Goal: Task Accomplishment & Management: Use online tool/utility

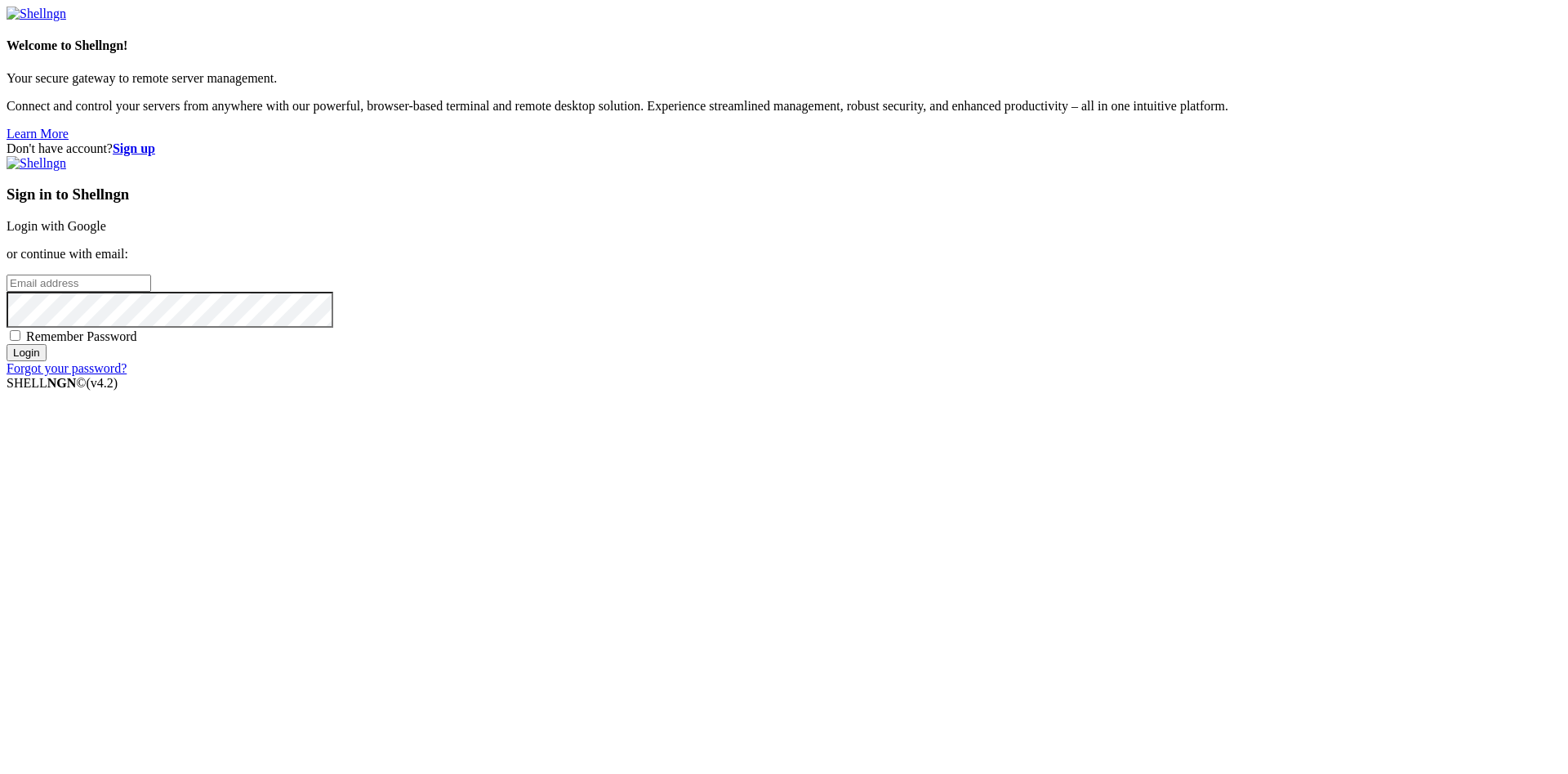
click at [151, 292] on input "email" at bounding box center [79, 283] width 144 height 17
click at [107, 233] on link "Login with Google" at bounding box center [57, 226] width 100 height 14
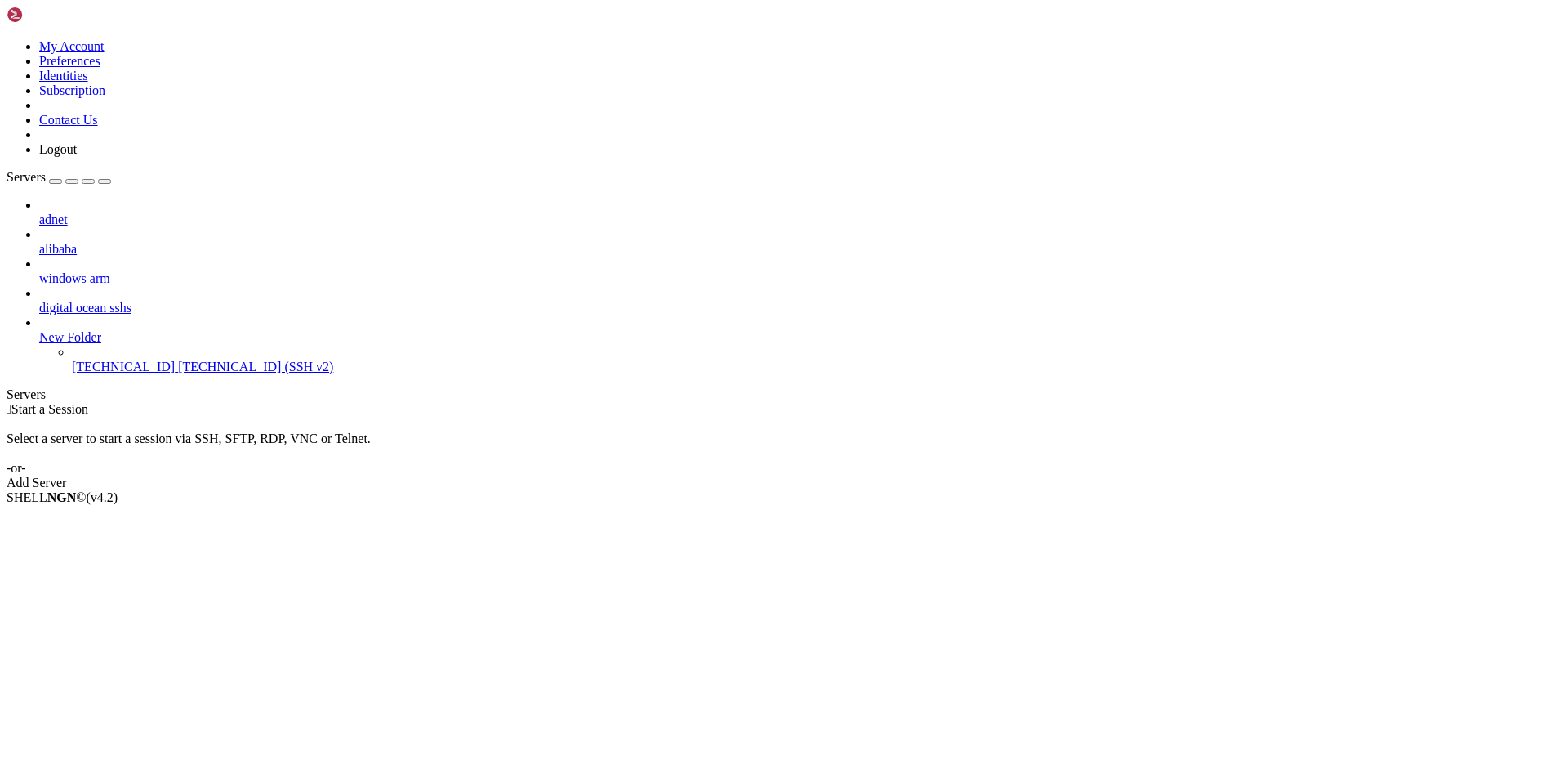
click at [741, 458] on div " Start a Session Select a server to start a session via SSH, SFTP, RDP, VNC or…" at bounding box center [784, 445] width 1555 height 89
click at [728, 456] on div " Start a Session Select a server to start a session via SSH, SFTP, RDP, VNC or…" at bounding box center [784, 445] width 1555 height 89
click at [839, 490] on div " Start a Session Select a server to start a session via SSH, SFTP, RDP, VNC or…" at bounding box center [784, 445] width 1555 height 89
click at [831, 490] on div " Start a Session Select a server to start a session via SSH, SFTP, RDP, VNC or…" at bounding box center [784, 445] width 1555 height 89
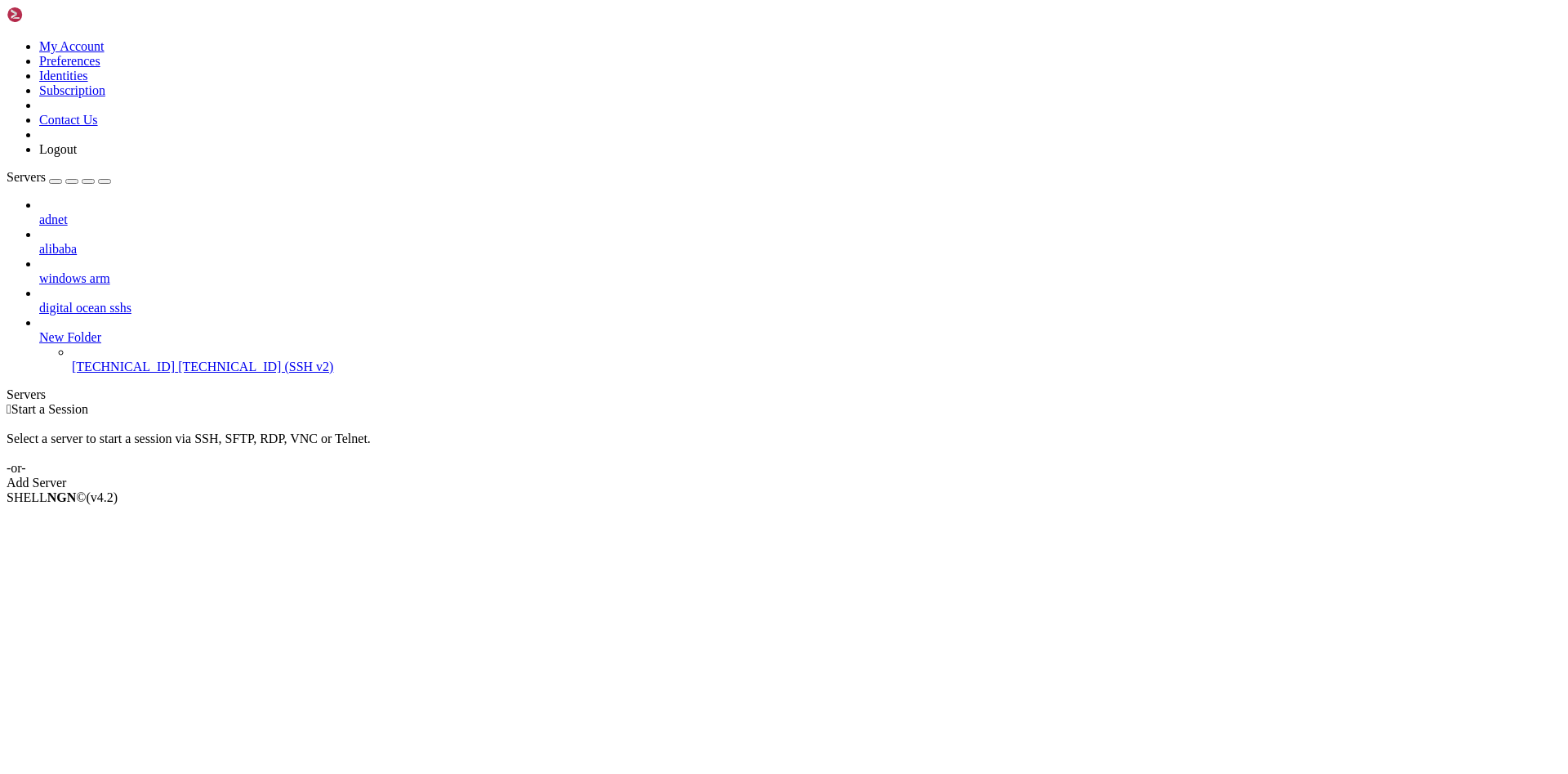
click at [153, 359] on span "[TECHNICAL_ID]" at bounding box center [124, 366] width 103 height 14
click at [92, 621] on span "Properties" at bounding box center [66, 628] width 53 height 14
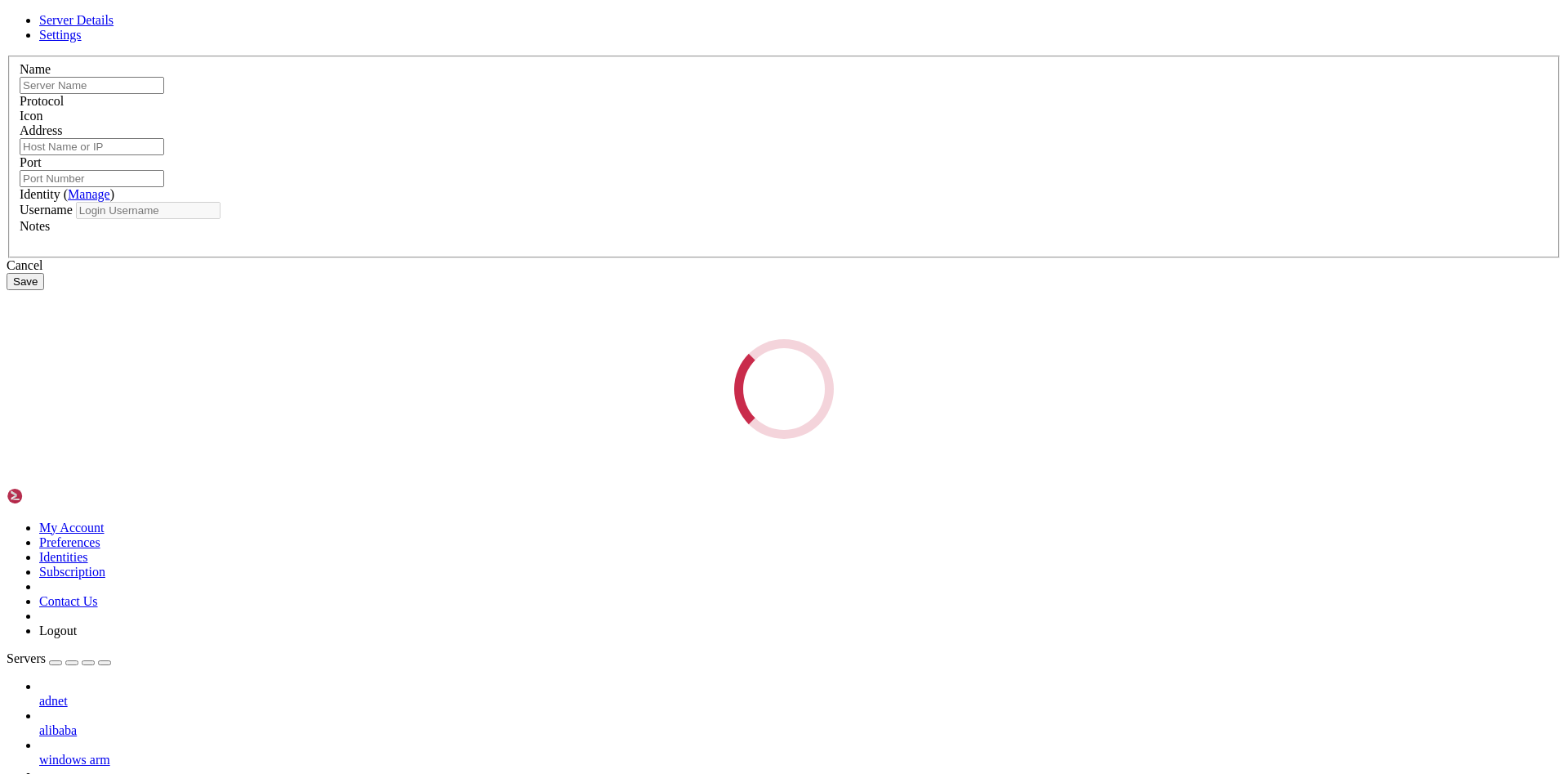
type input "[TECHNICAL_ID]"
type input "22"
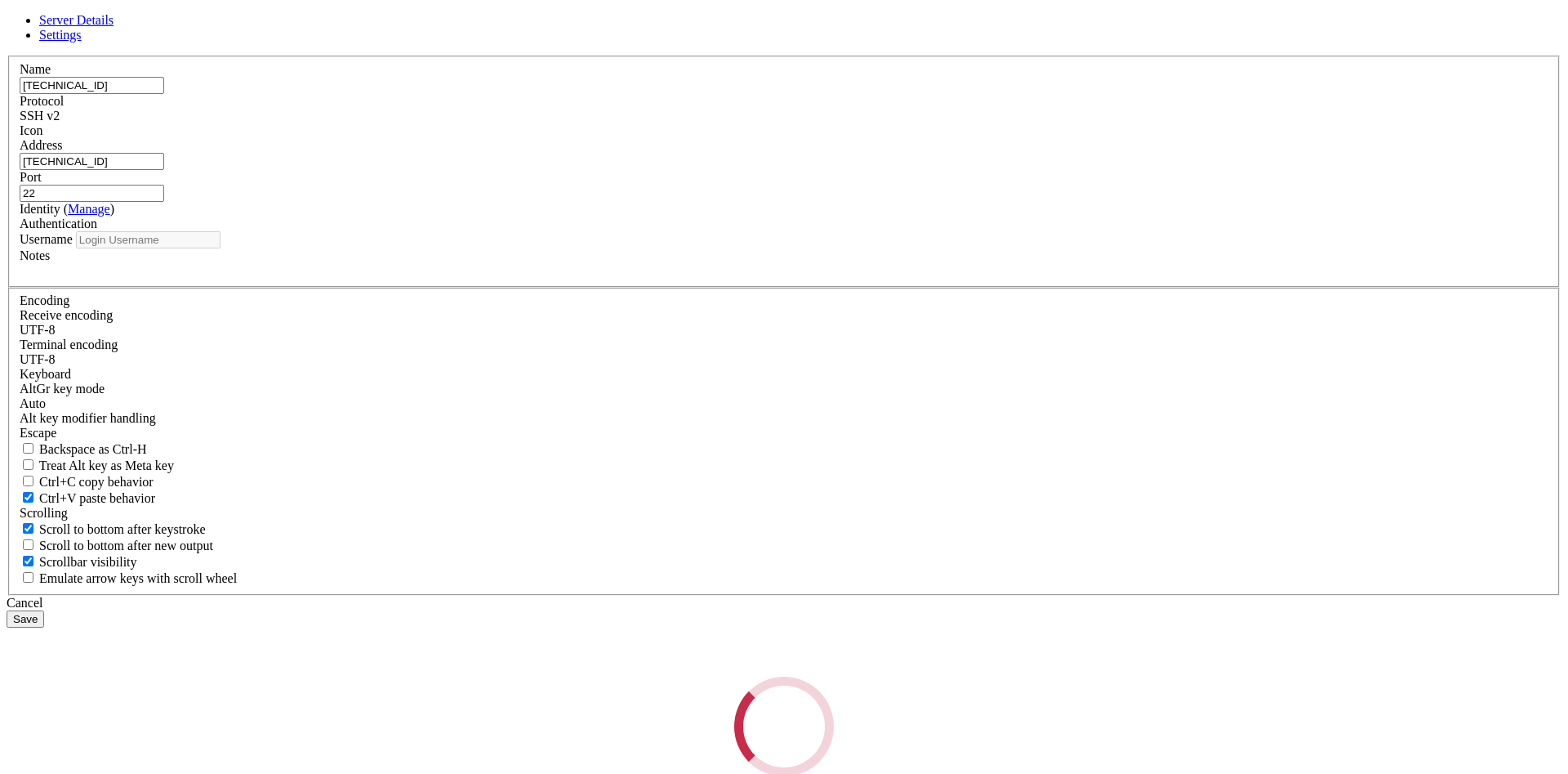
type input "ubuntu"
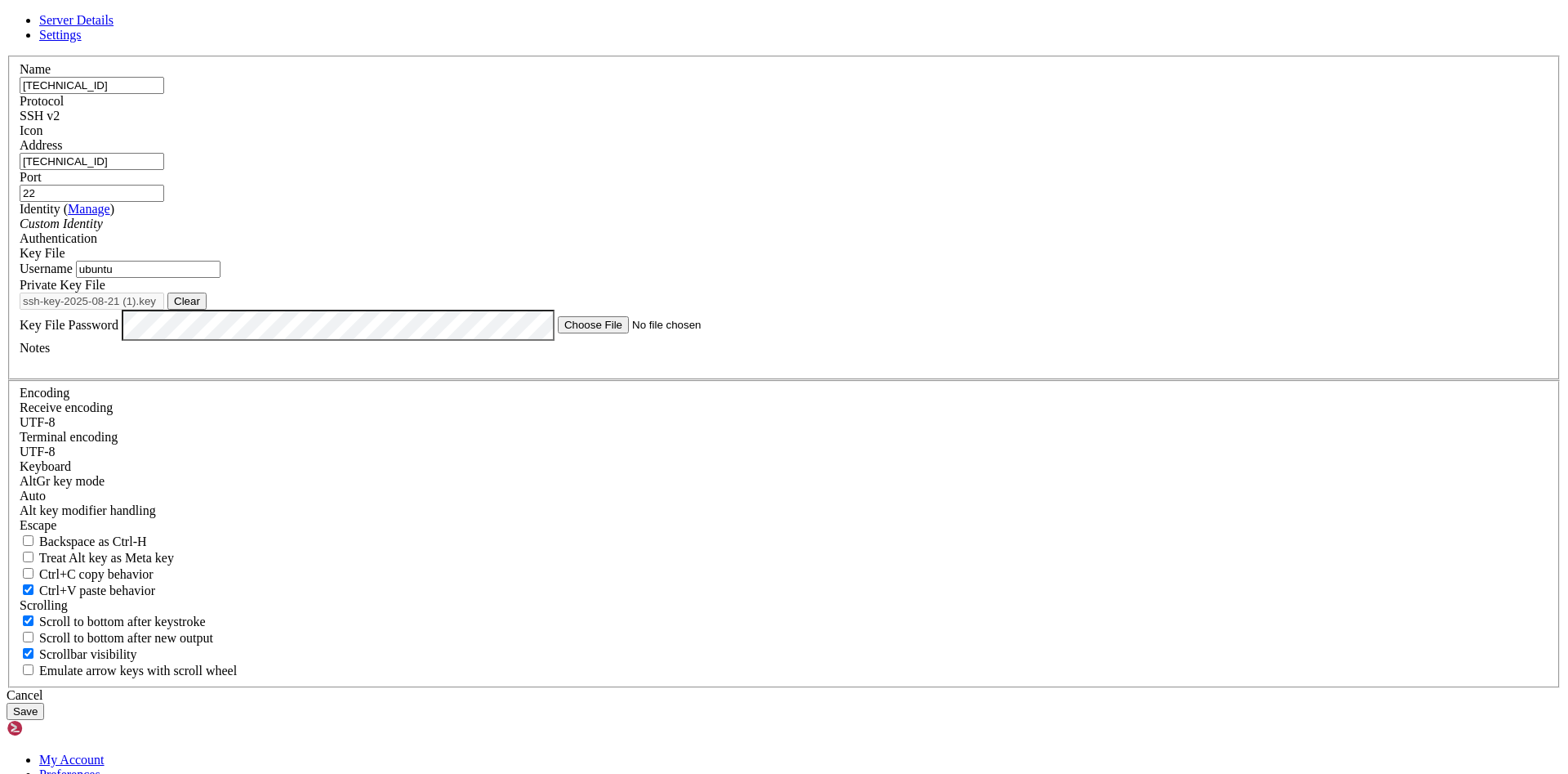
click at [164, 94] on input "[TECHNICAL_ID]" at bounding box center [92, 85] width 144 height 17
click at [164, 94] on input "150.136.165.1.120.6852.190" at bounding box center [92, 85] width 144 height 17
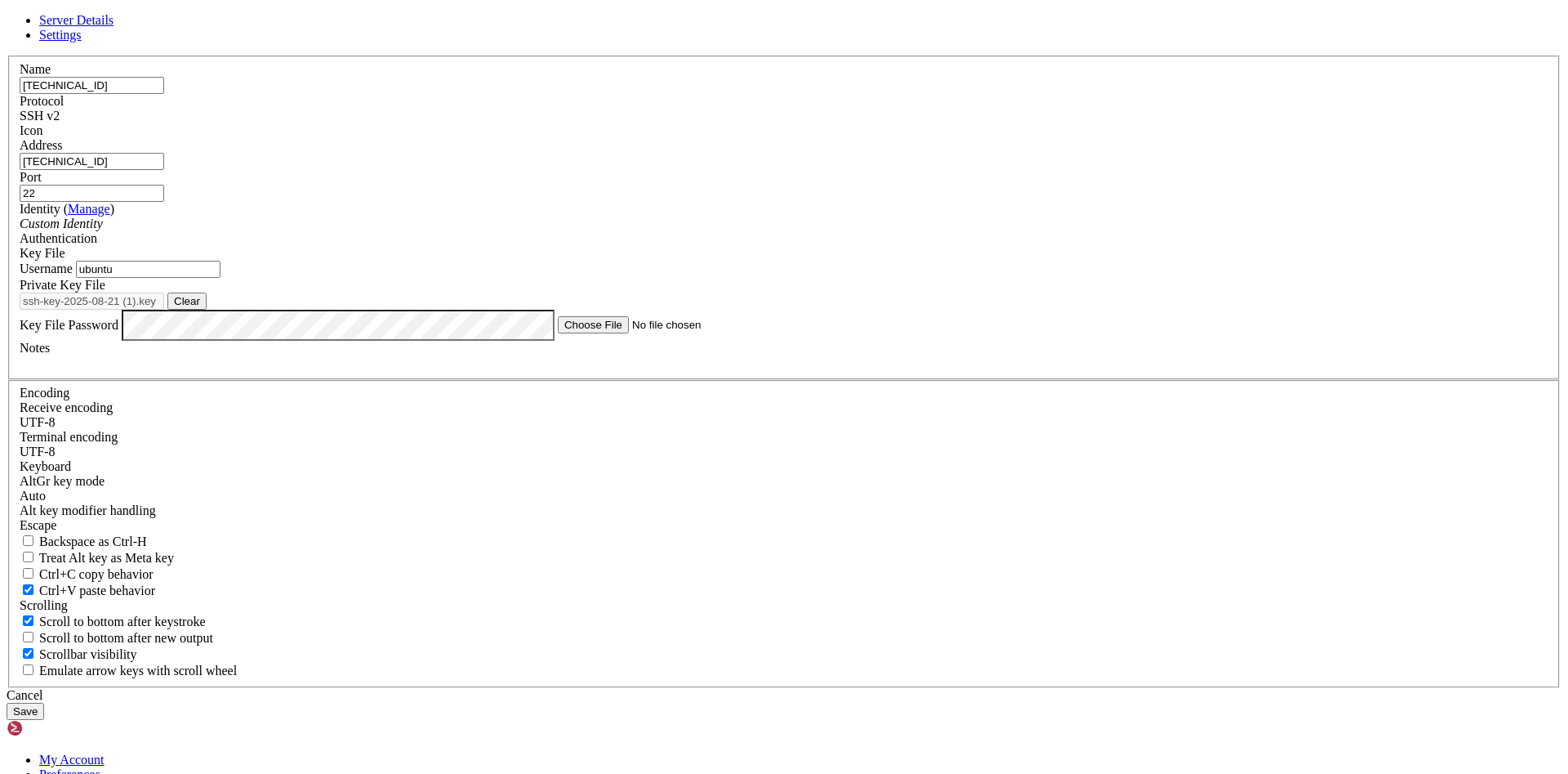
type input "[TECHNICAL_ID]"
click at [164, 170] on input "[TECHNICAL_ID]" at bounding box center [92, 162] width 144 height 17
paste input "[TECHNICAL_ID]"
type input "[TECHNICAL_ID]"
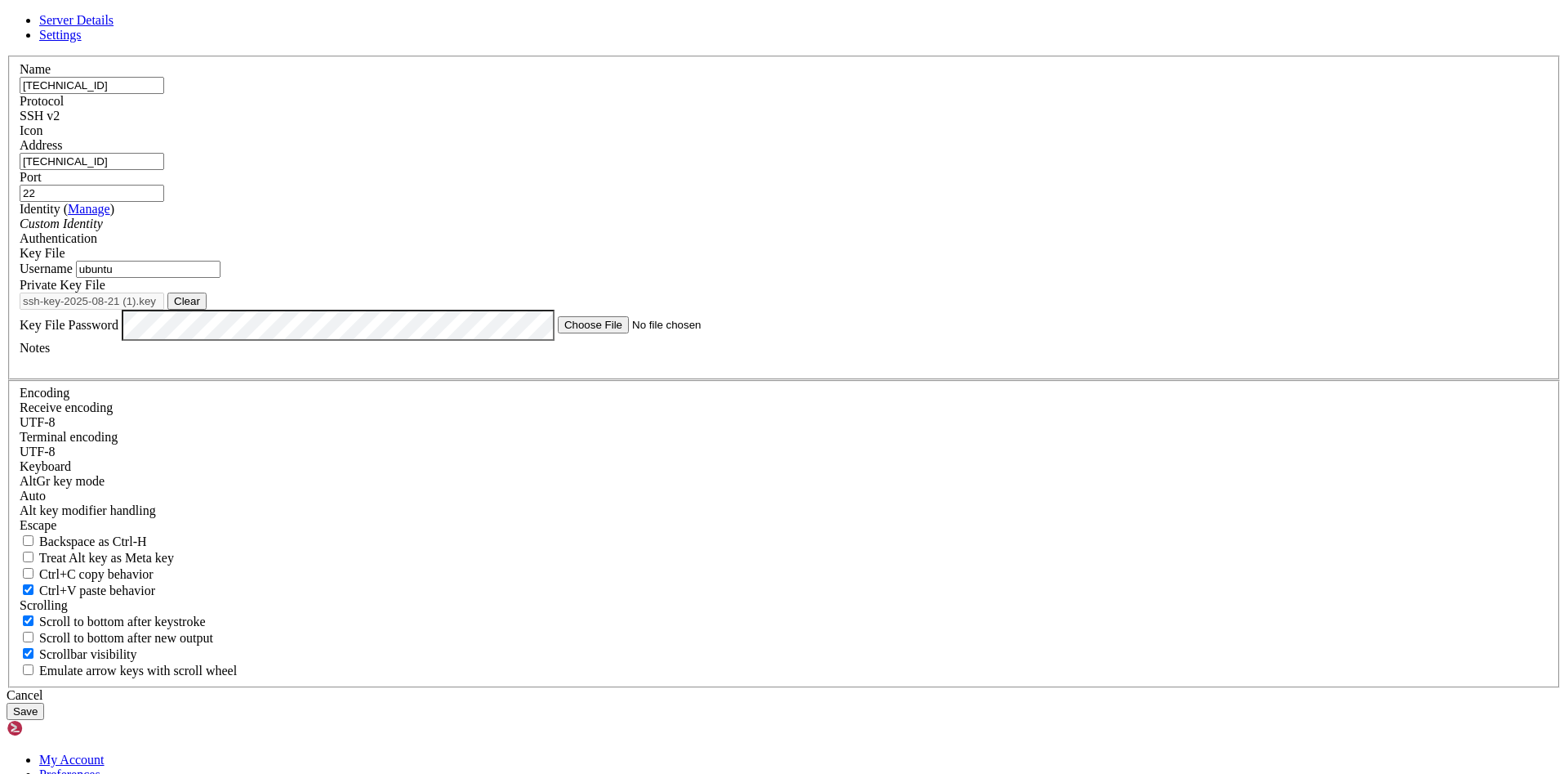
click at [879, 123] on div "SSH v2" at bounding box center [784, 115] width 1529 height 15
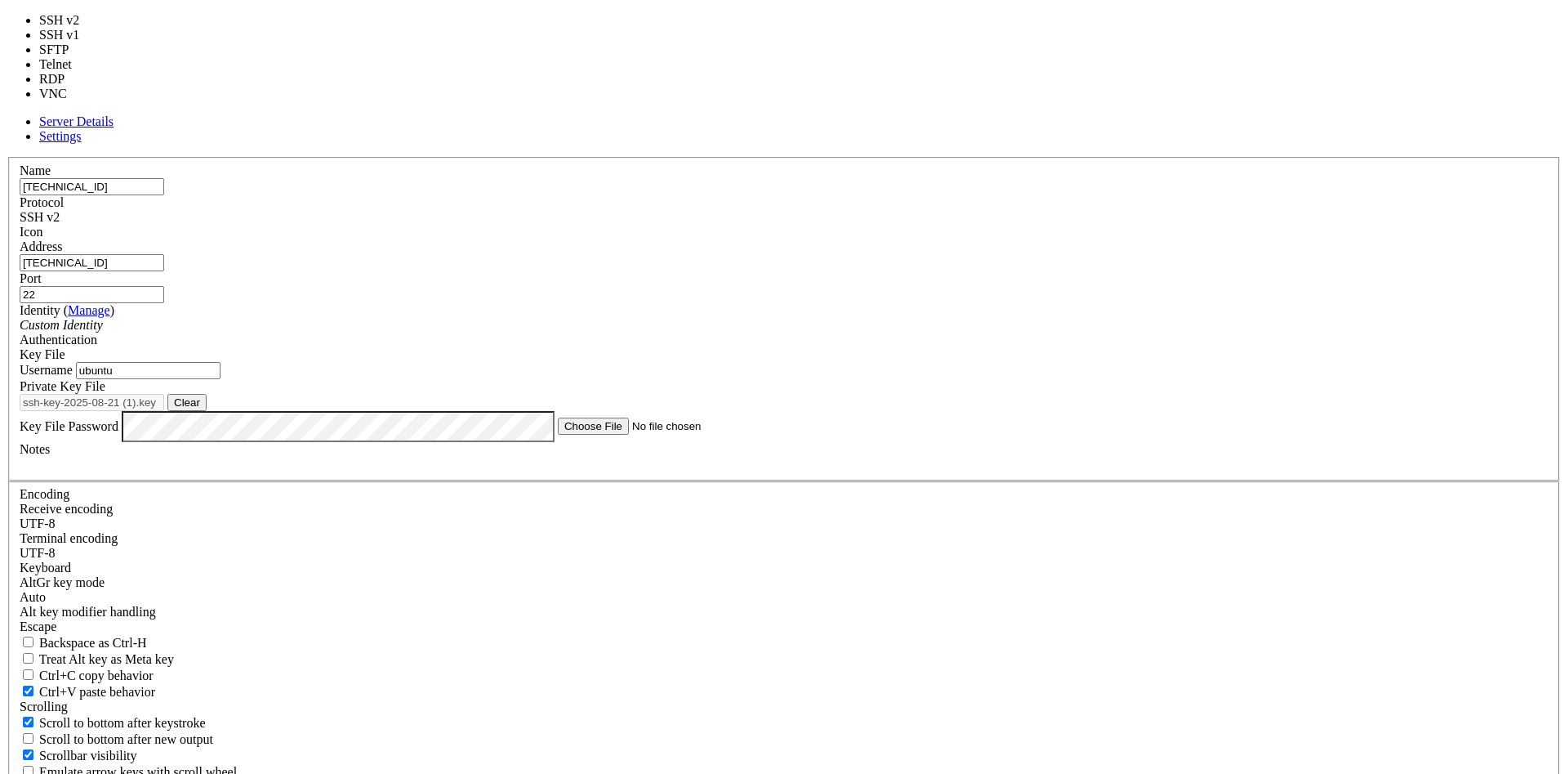
type input "3389"
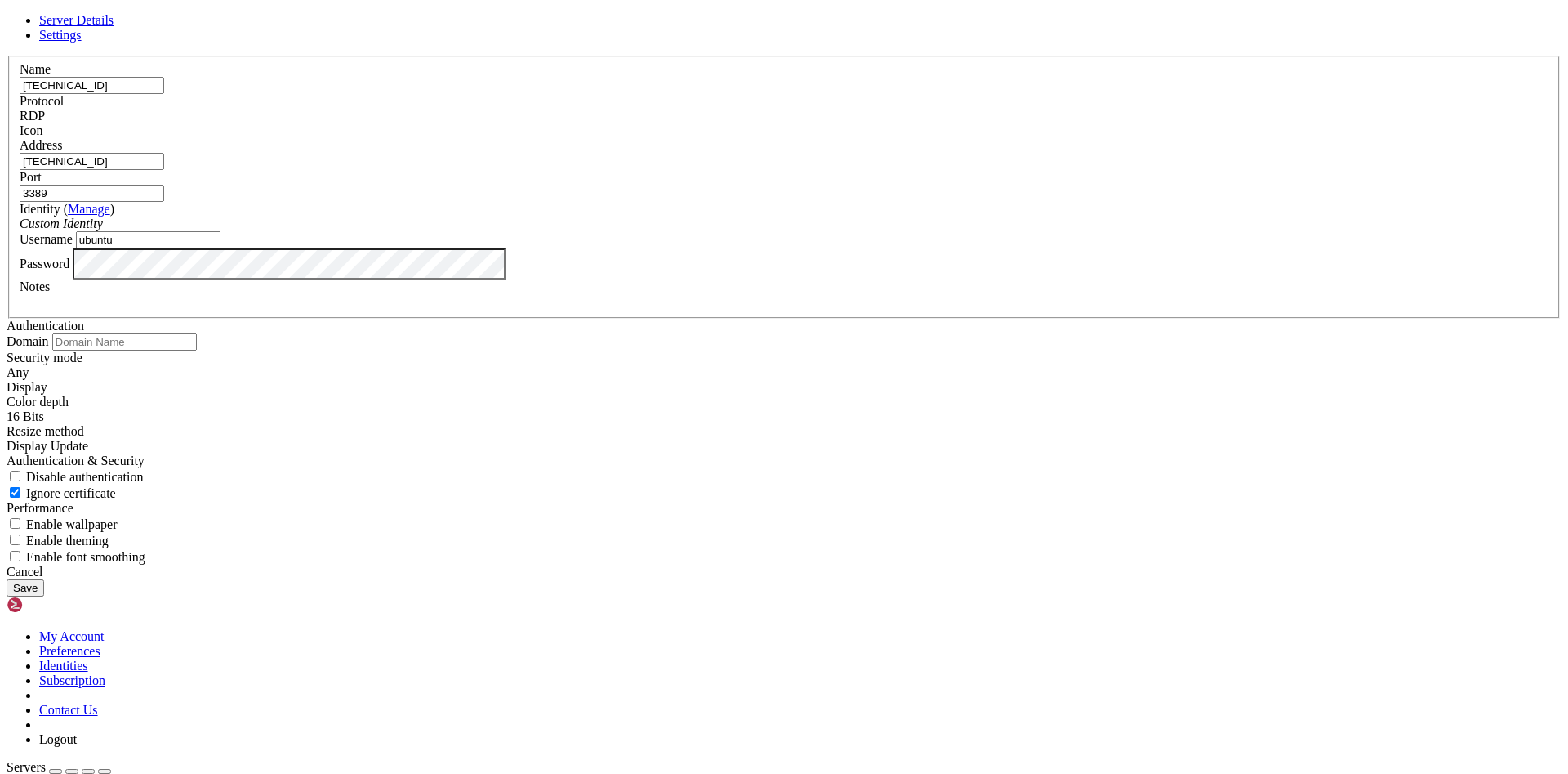
click at [221, 249] on input "ubuntu" at bounding box center [148, 240] width 144 height 17
type input "[PERSON_NAME]"
click at [619, 280] on div "Password" at bounding box center [784, 264] width 1529 height 31
click at [7, 580] on button "Save" at bounding box center [26, 588] width 38 height 17
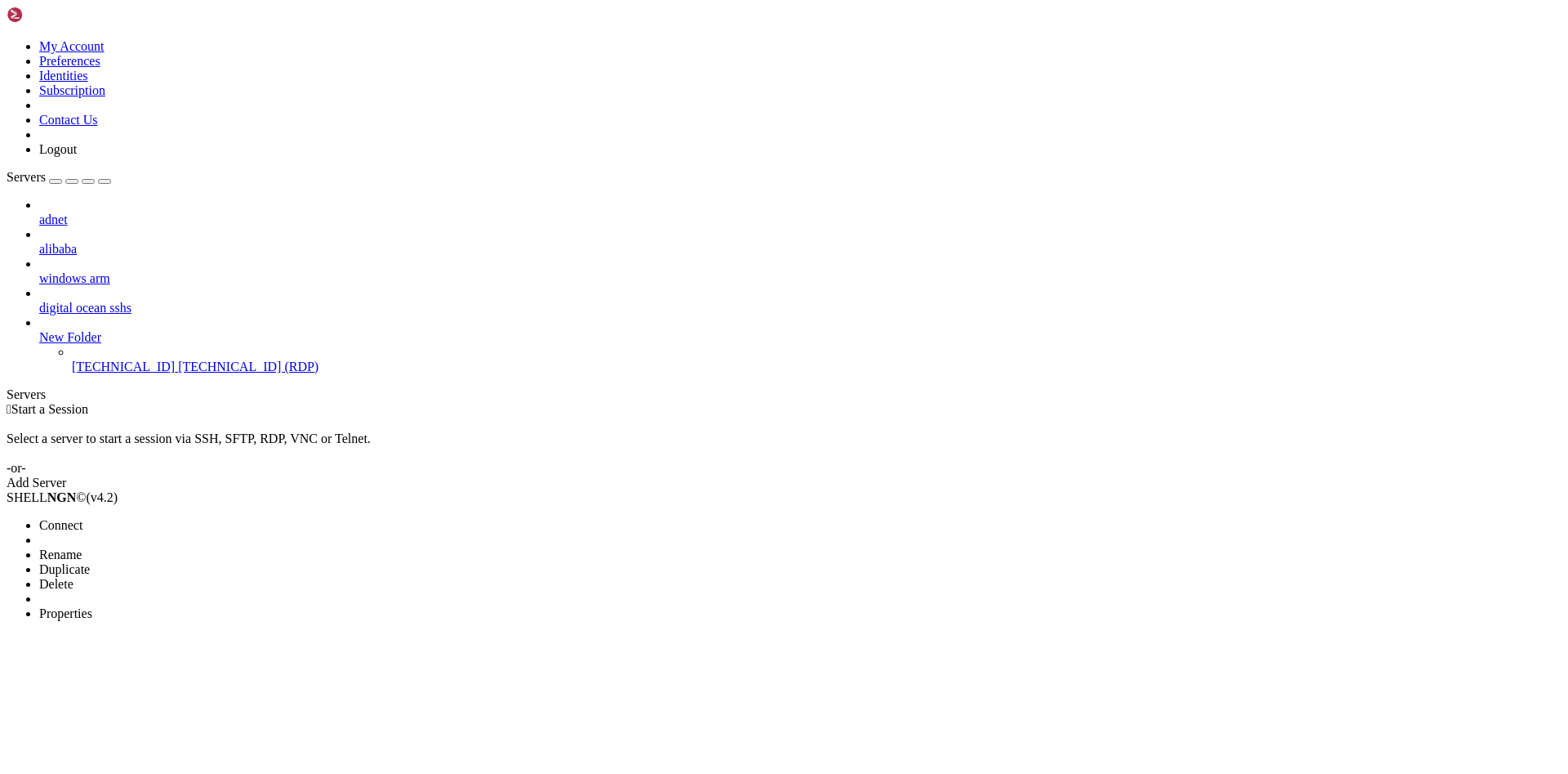
click at [83, 518] on span "Connect" at bounding box center [61, 525] width 43 height 14
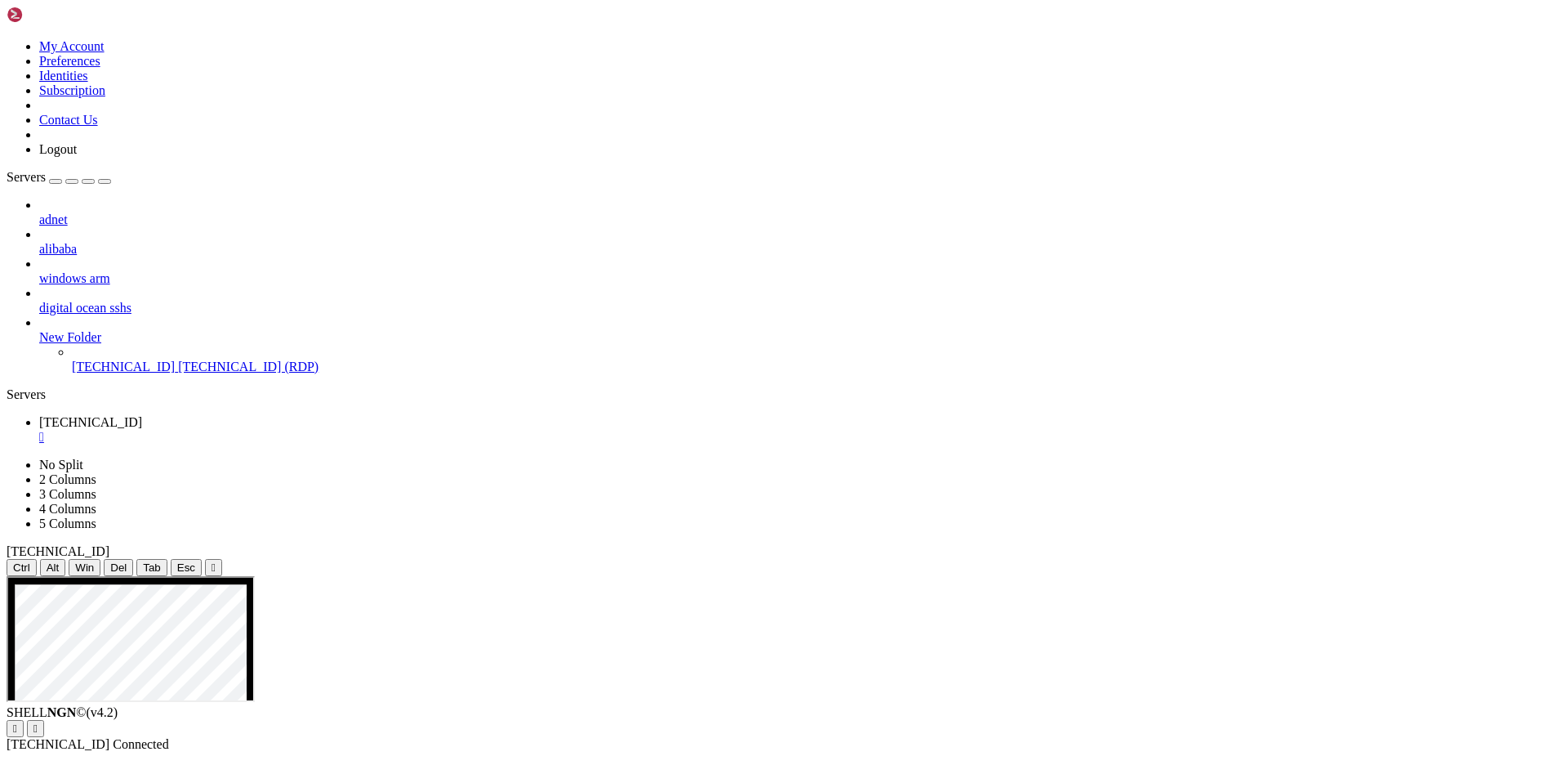
drag, startPoint x: 799, startPoint y: 920, endPoint x: 739, endPoint y: 918, distance: 60.0
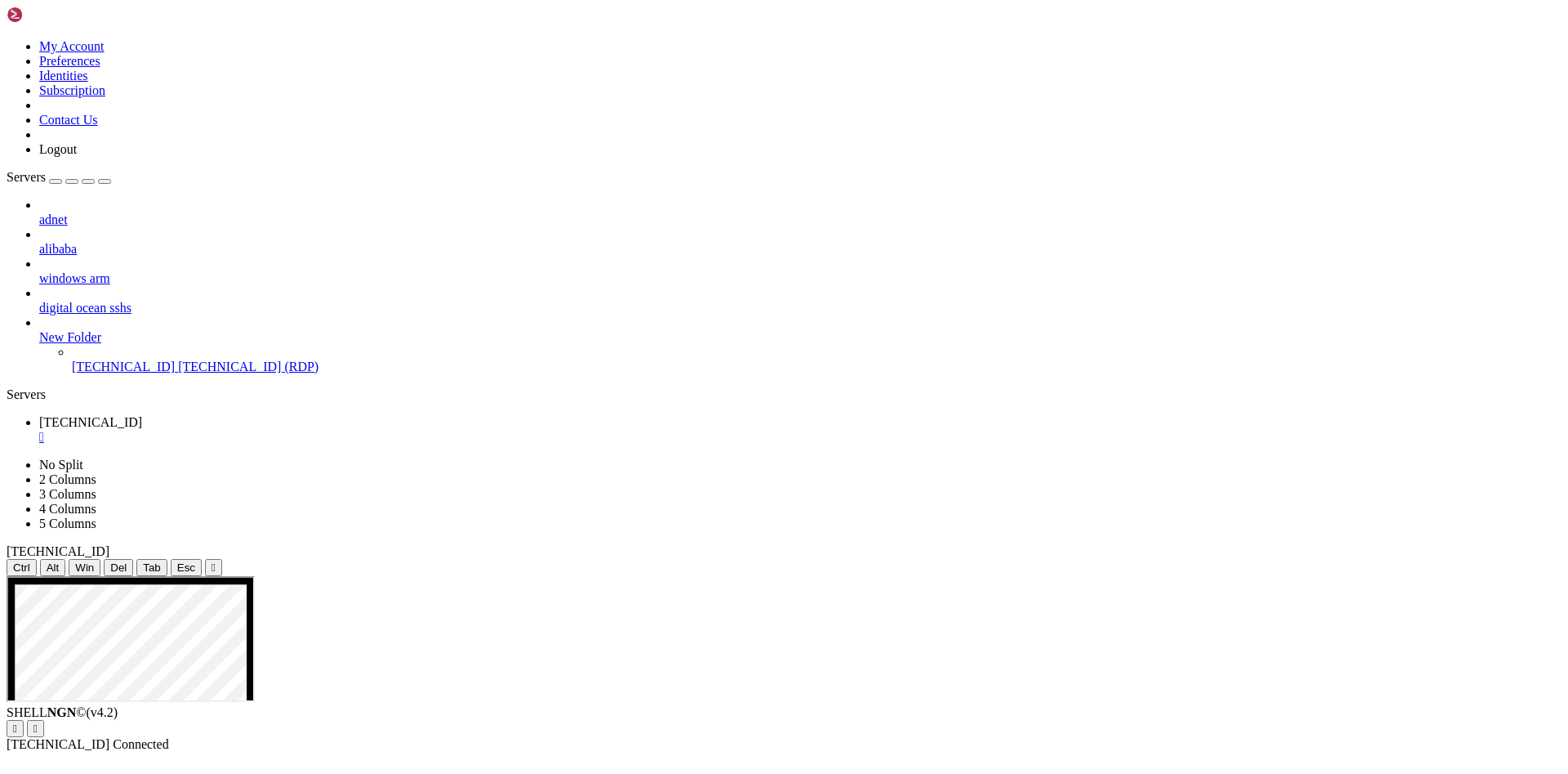
drag, startPoint x: 736, startPoint y: 632, endPoint x: 843, endPoint y: 631, distance: 107.0
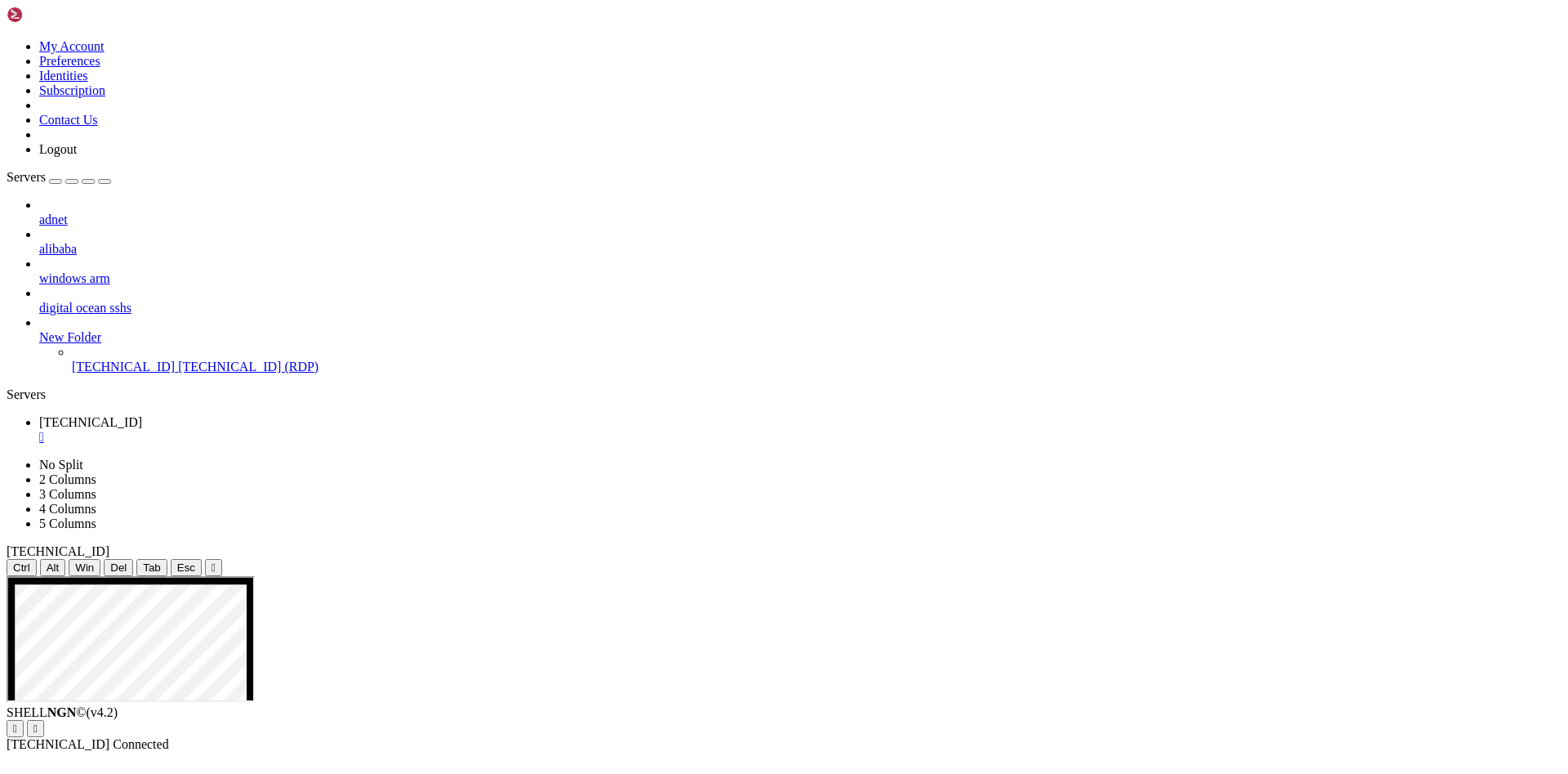
drag, startPoint x: 720, startPoint y: 621, endPoint x: 1084, endPoint y: 614, distance: 364.1
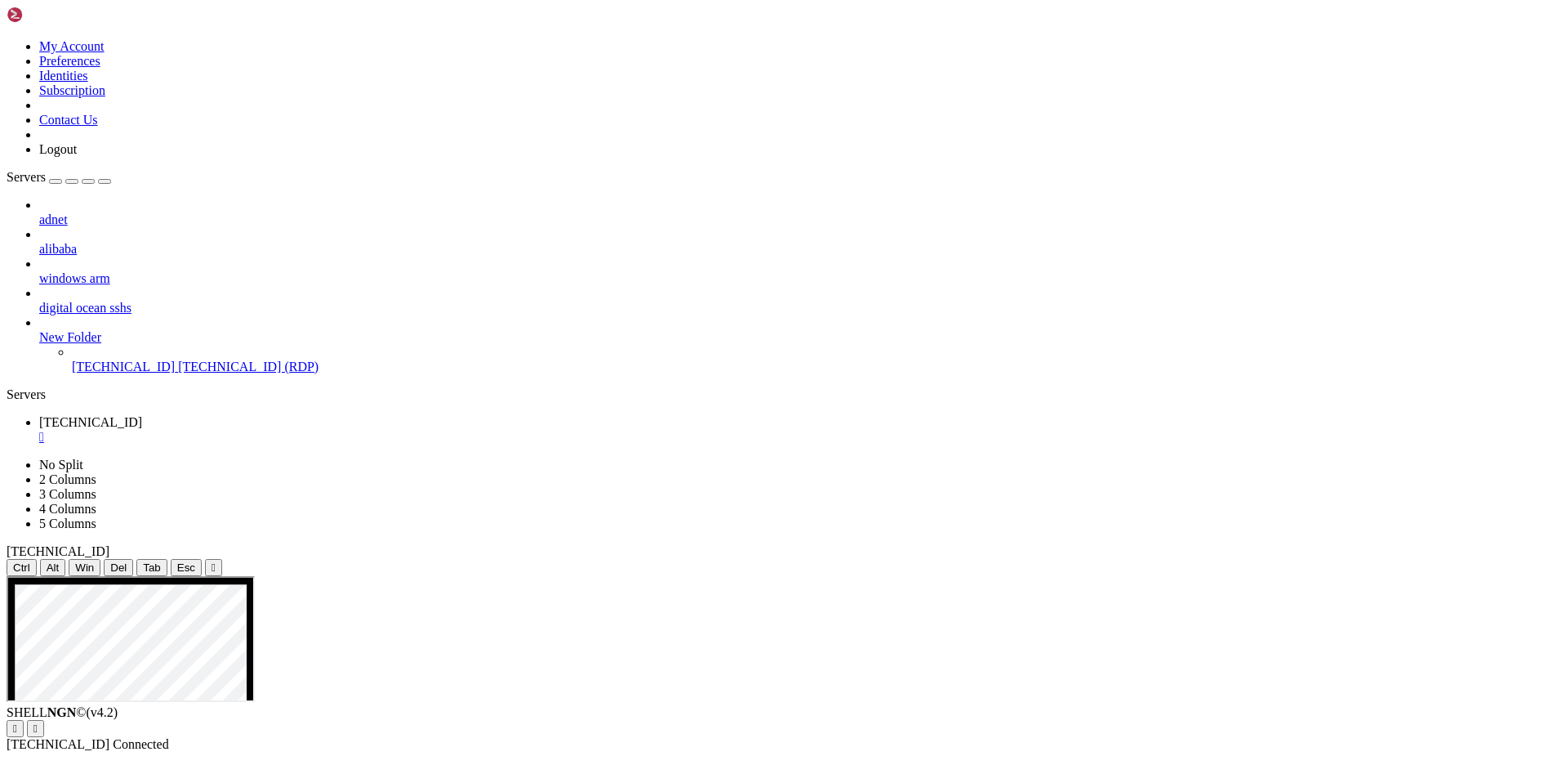
drag, startPoint x: 1235, startPoint y: 620, endPoint x: 789, endPoint y: 623, distance: 446.0
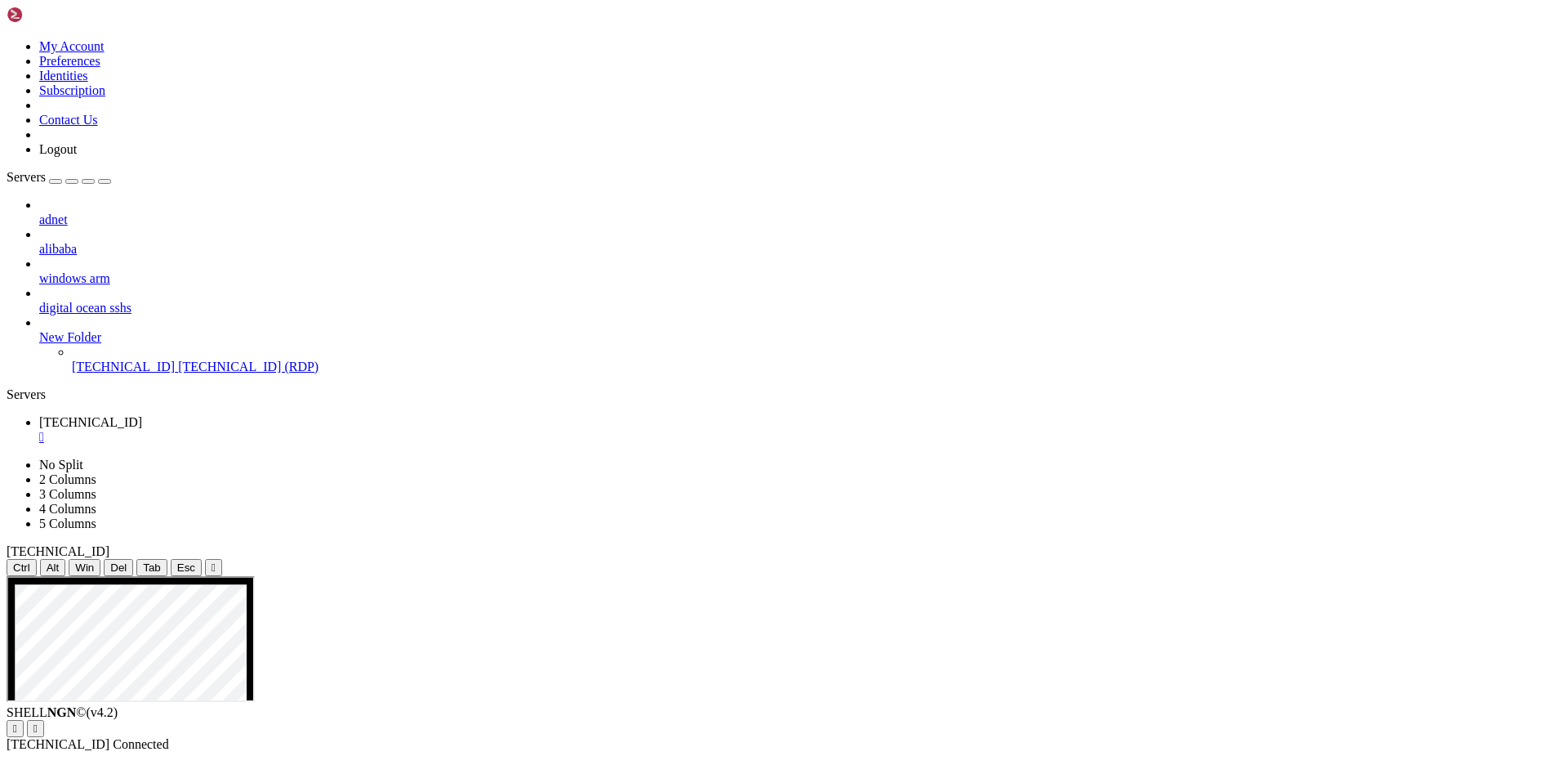
drag, startPoint x: 1169, startPoint y: 1182, endPoint x: 1189, endPoint y: 1226, distance: 48.3
drag, startPoint x: 1164, startPoint y: 1184, endPoint x: 1205, endPoint y: 1240, distance: 69.4
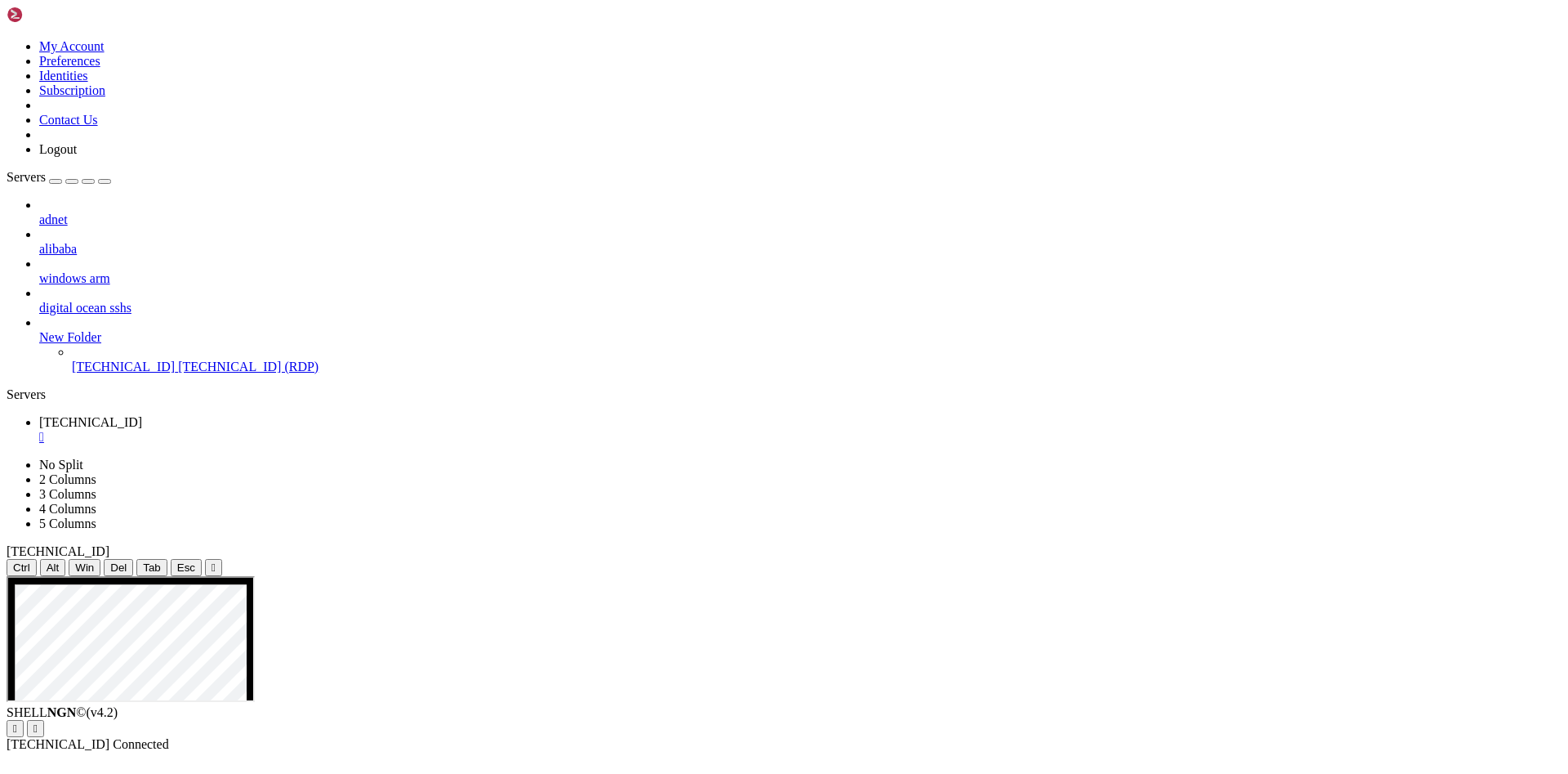
drag, startPoint x: 634, startPoint y: 623, endPoint x: 1063, endPoint y: 615, distance: 429.1
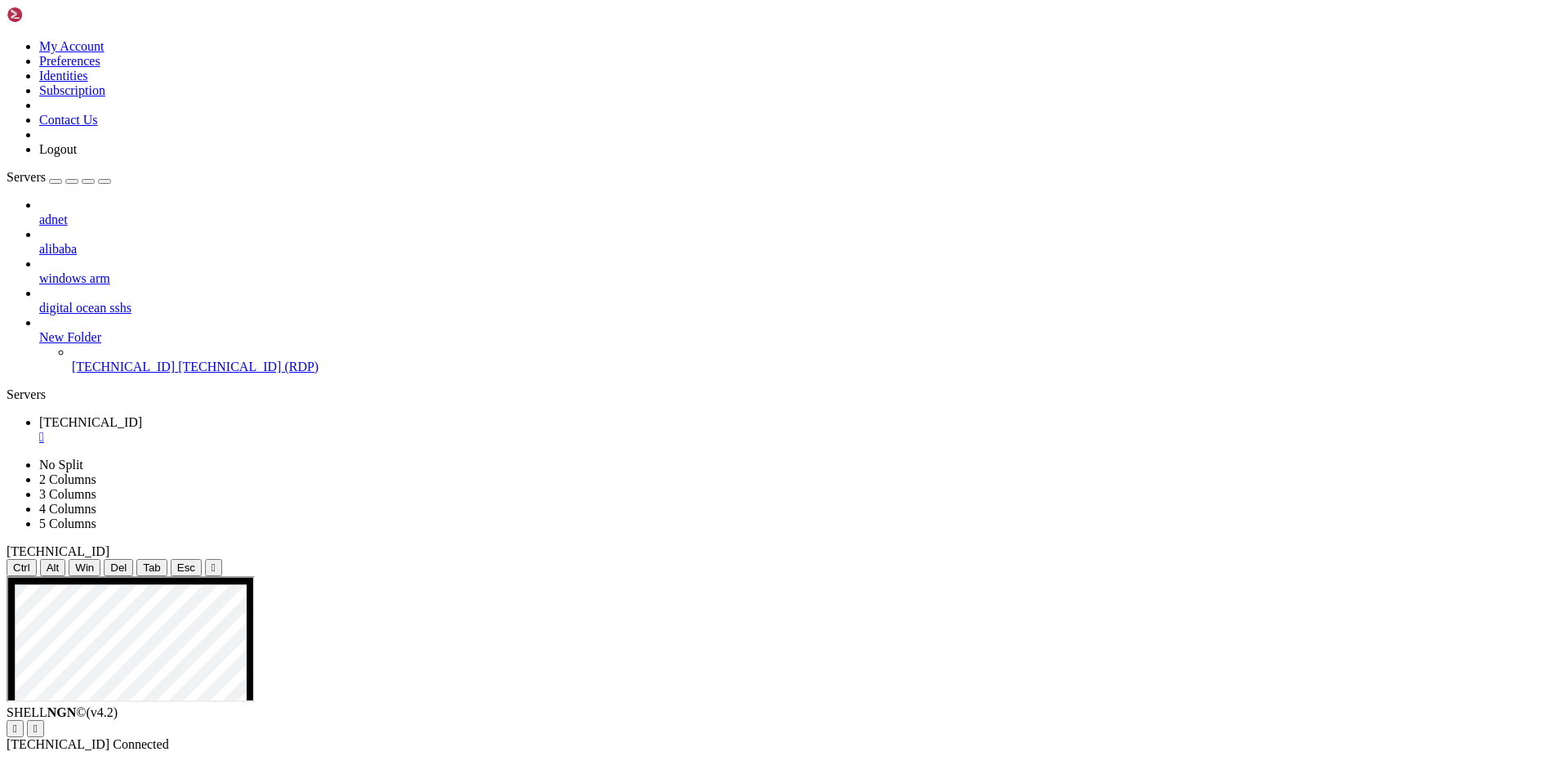
drag, startPoint x: 936, startPoint y: 588, endPoint x: 816, endPoint y: 592, distance: 120.1
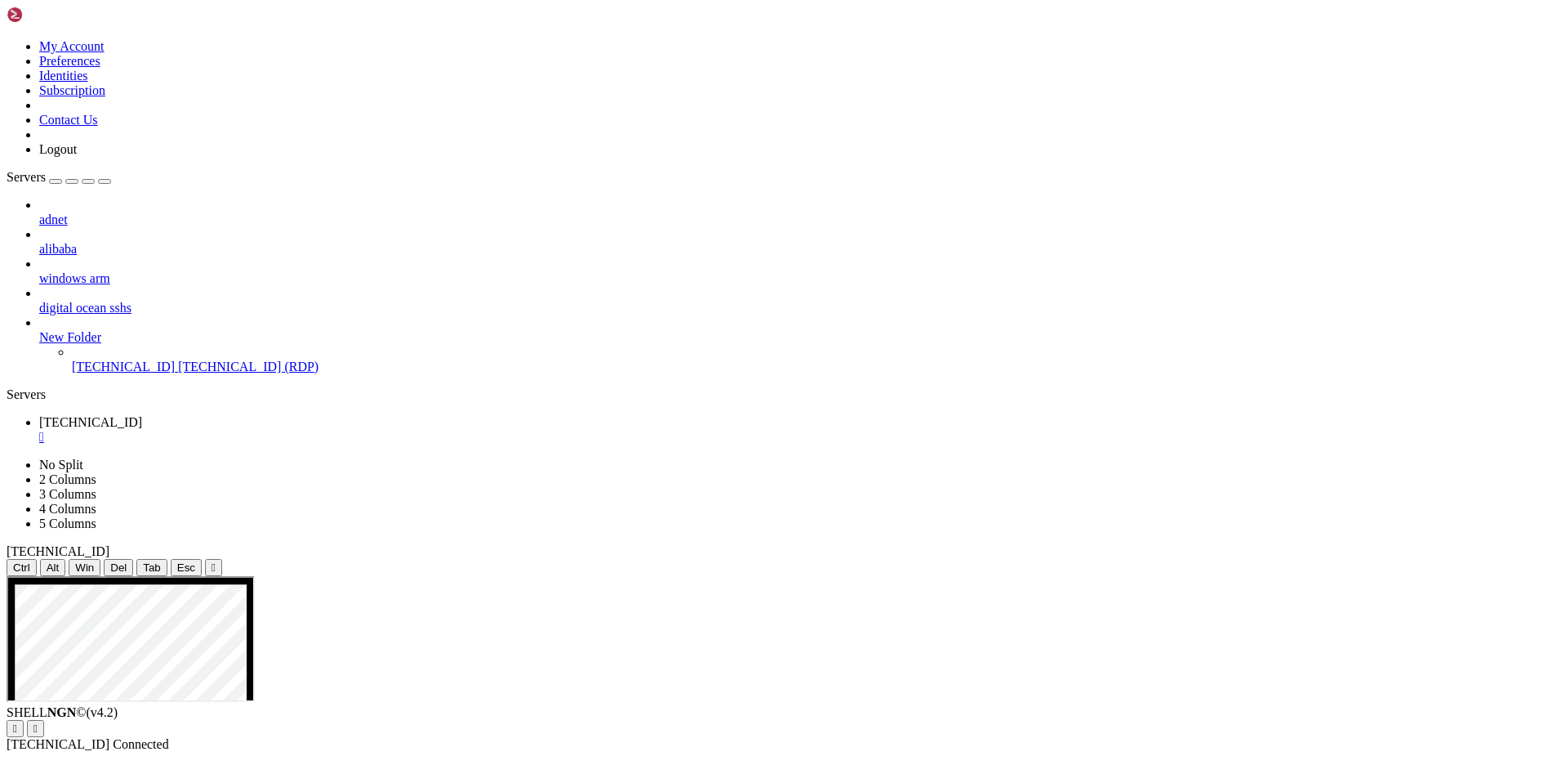
drag, startPoint x: 148, startPoint y: 592, endPoint x: 312, endPoint y: 594, distance: 164.0
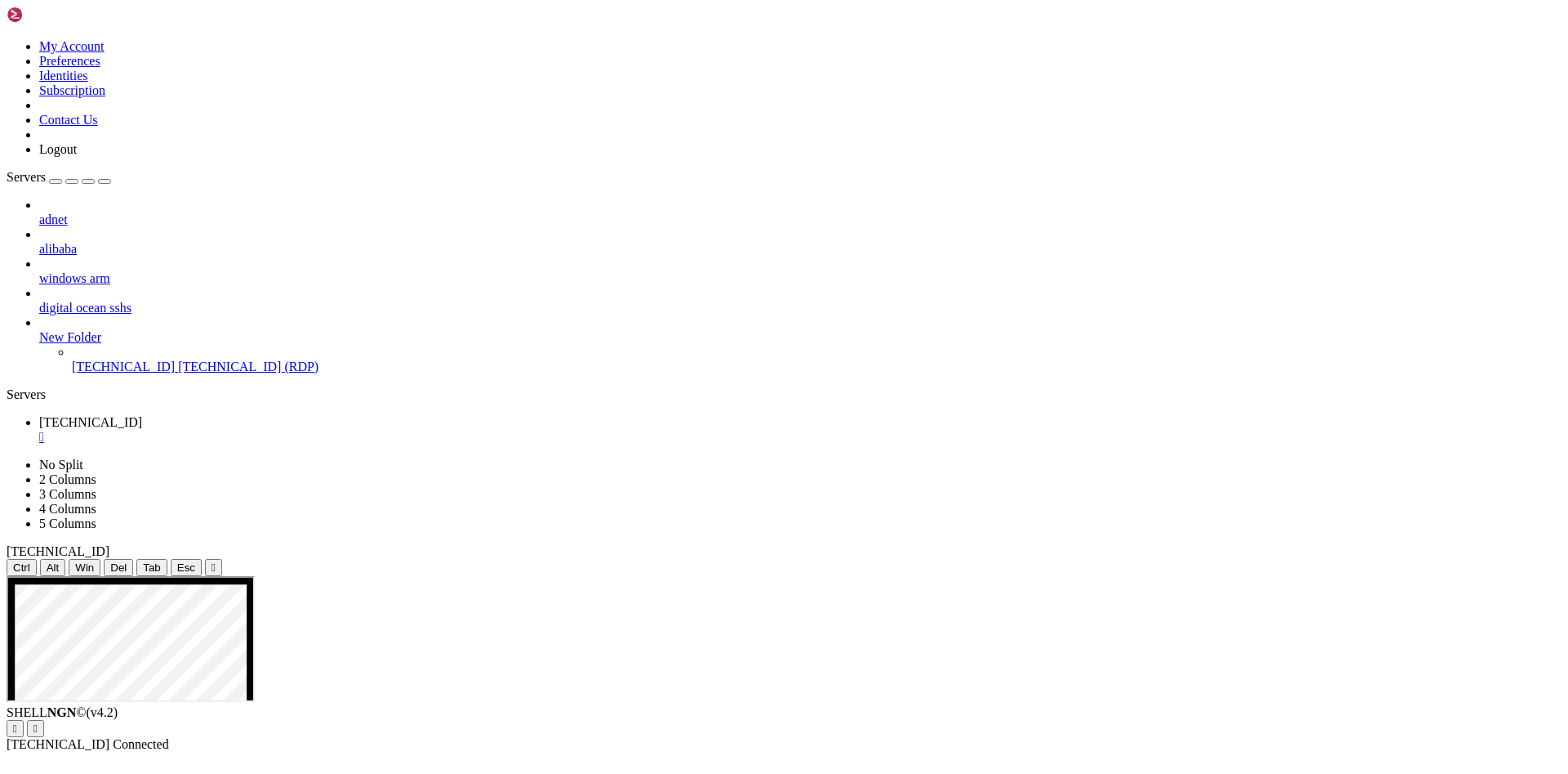
drag, startPoint x: 183, startPoint y: 590, endPoint x: 317, endPoint y: 590, distance: 134.0
